Goal: Task Accomplishment & Management: Complete application form

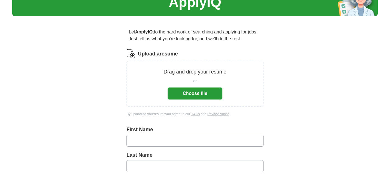
scroll to position [30, 0]
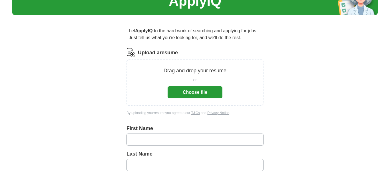
click at [190, 92] on button "Choose file" at bounding box center [194, 92] width 55 height 12
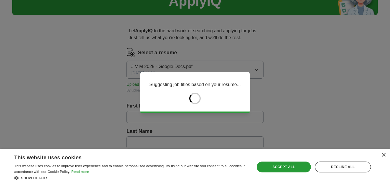
type input "******"
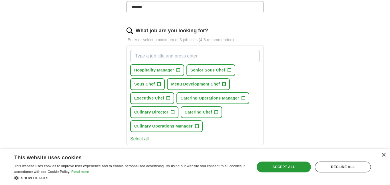
scroll to position [170, 0]
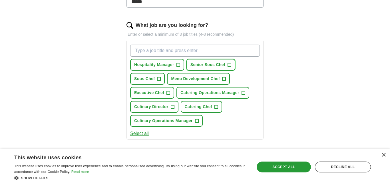
click at [230, 65] on span "+" at bounding box center [228, 64] width 3 height 5
click at [160, 78] on span "+" at bounding box center [158, 78] width 3 height 5
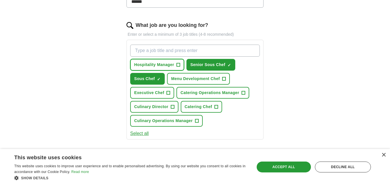
click at [179, 64] on span "+" at bounding box center [177, 64] width 3 height 5
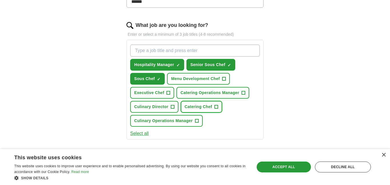
click at [217, 107] on span "+" at bounding box center [215, 106] width 3 height 5
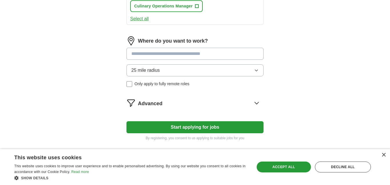
scroll to position [286, 0]
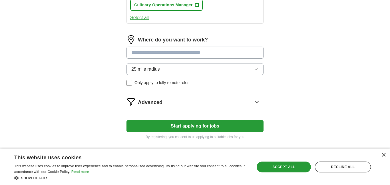
click at [192, 54] on input at bounding box center [194, 52] width 137 height 12
type input "***"
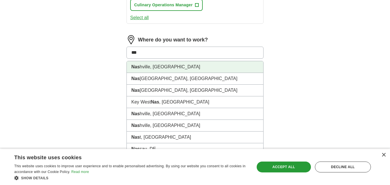
click at [186, 64] on li "Nas hville, [GEOGRAPHIC_DATA]" at bounding box center [195, 67] width 136 height 12
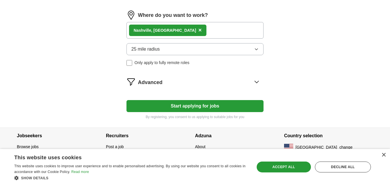
scroll to position [311, 0]
click at [203, 104] on button "Start applying for jobs" at bounding box center [194, 106] width 137 height 12
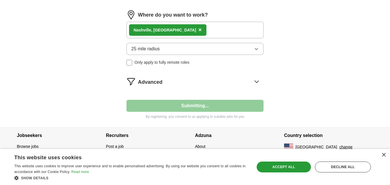
select select "**"
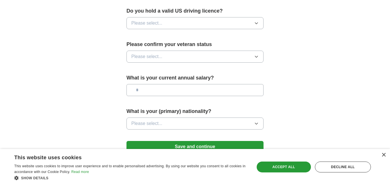
scroll to position [402, 0]
